Goal: Download file/media

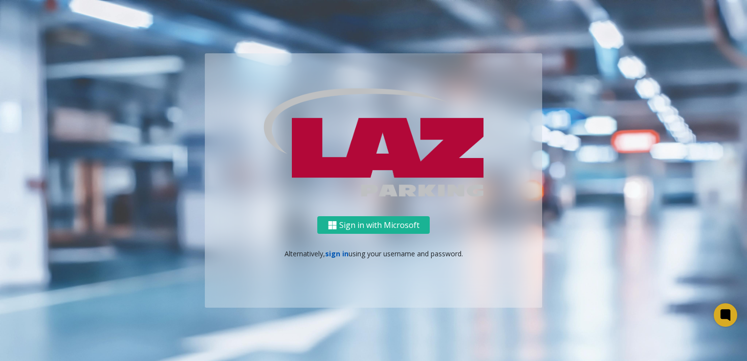
click at [339, 256] on link "sign in" at bounding box center [336, 253] width 23 height 9
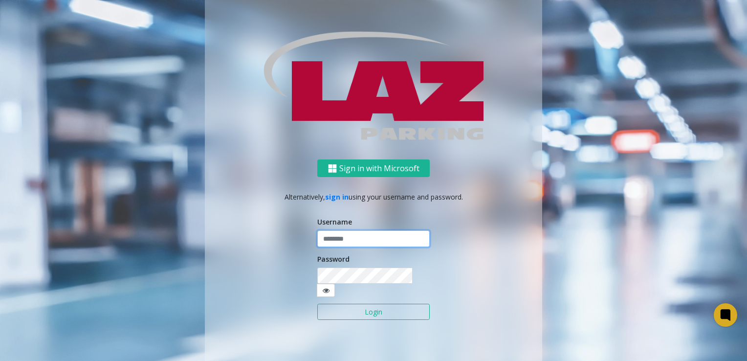
click at [355, 247] on input "text" at bounding box center [373, 238] width 112 height 17
type input "*******"
click at [317, 303] on button "Login" at bounding box center [373, 311] width 112 height 17
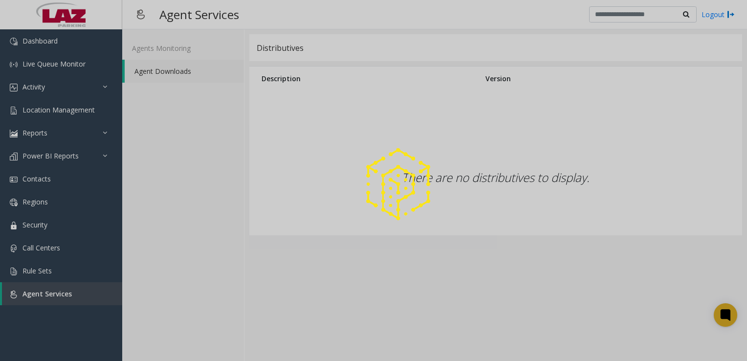
click at [170, 73] on div at bounding box center [373, 180] width 747 height 361
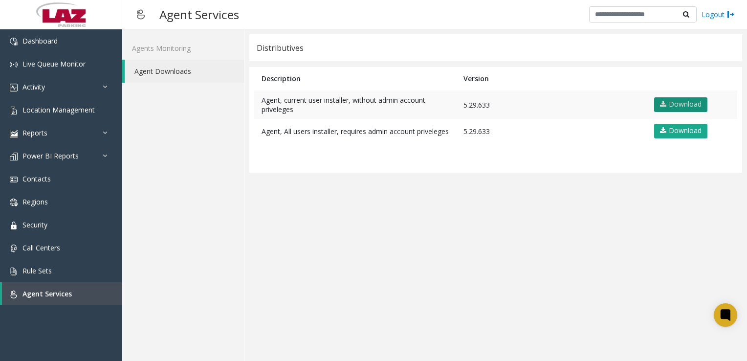
click at [682, 103] on link "Download" at bounding box center [680, 104] width 53 height 15
click at [712, 13] on link "Logout" at bounding box center [717, 14] width 33 height 10
